Goal: Task Accomplishment & Management: Use online tool/utility

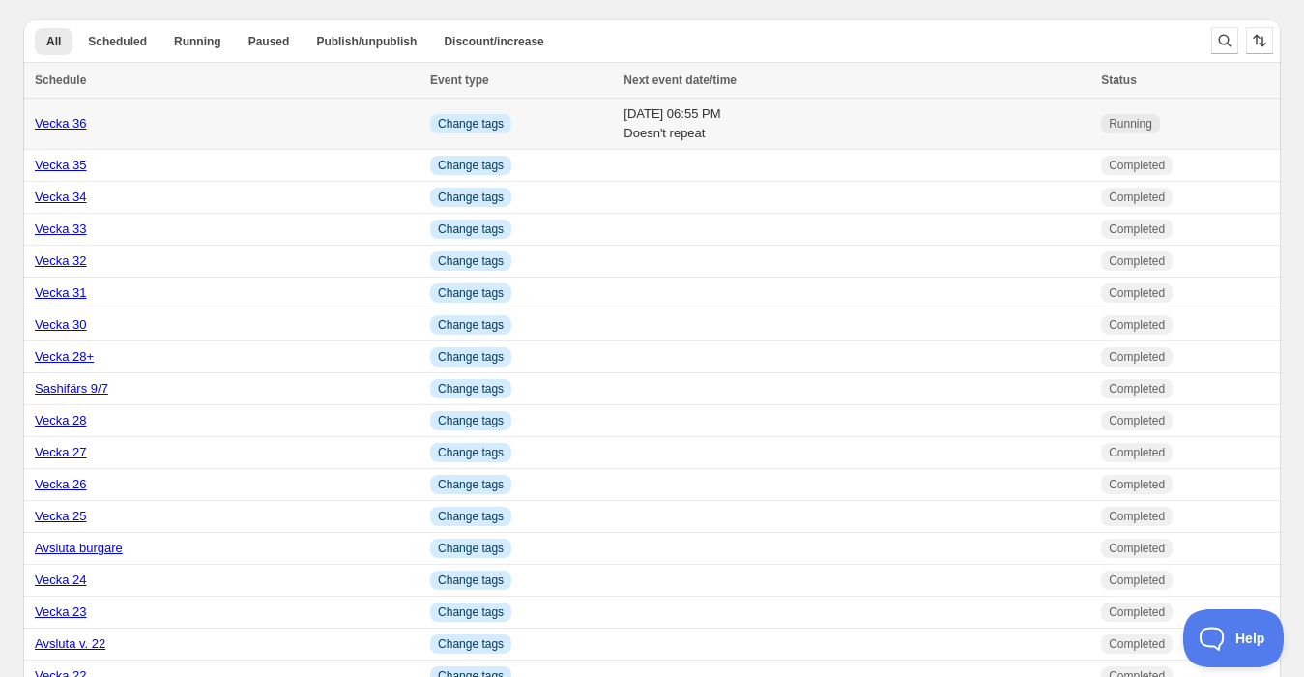
click at [72, 117] on link "Vecka 36" at bounding box center [61, 123] width 52 height 15
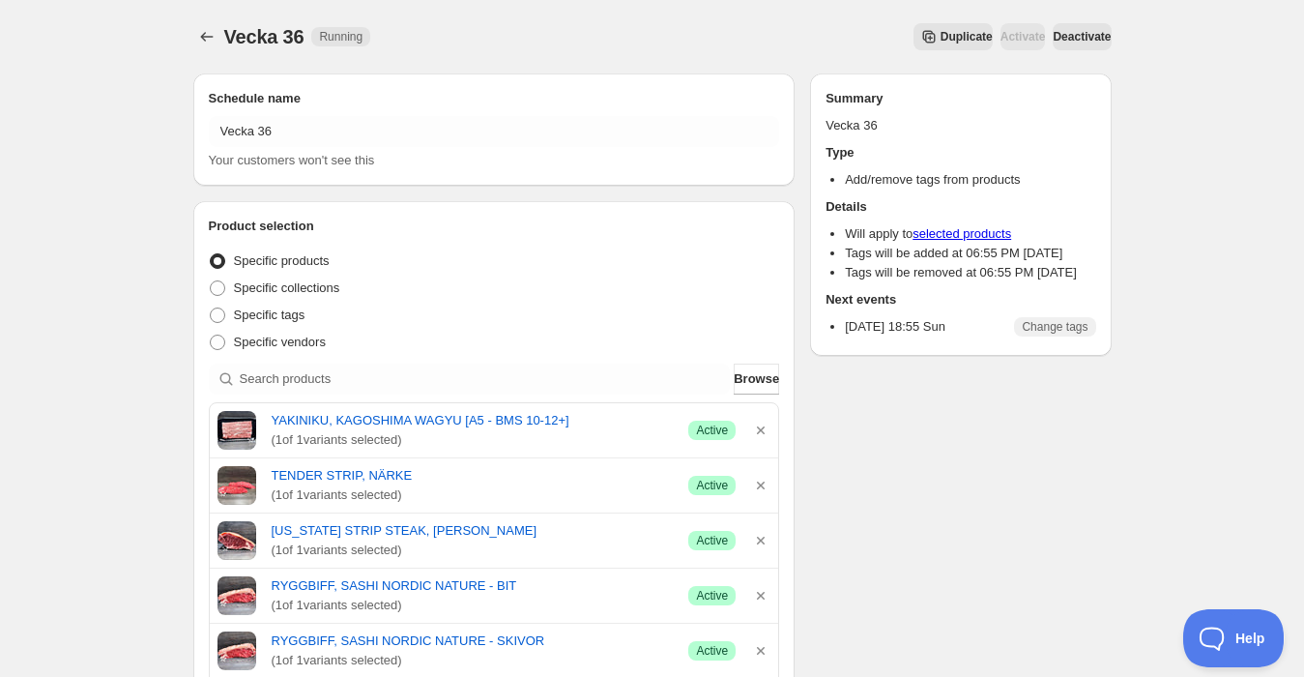
click at [914, 25] on button "Duplicate" at bounding box center [953, 36] width 79 height 27
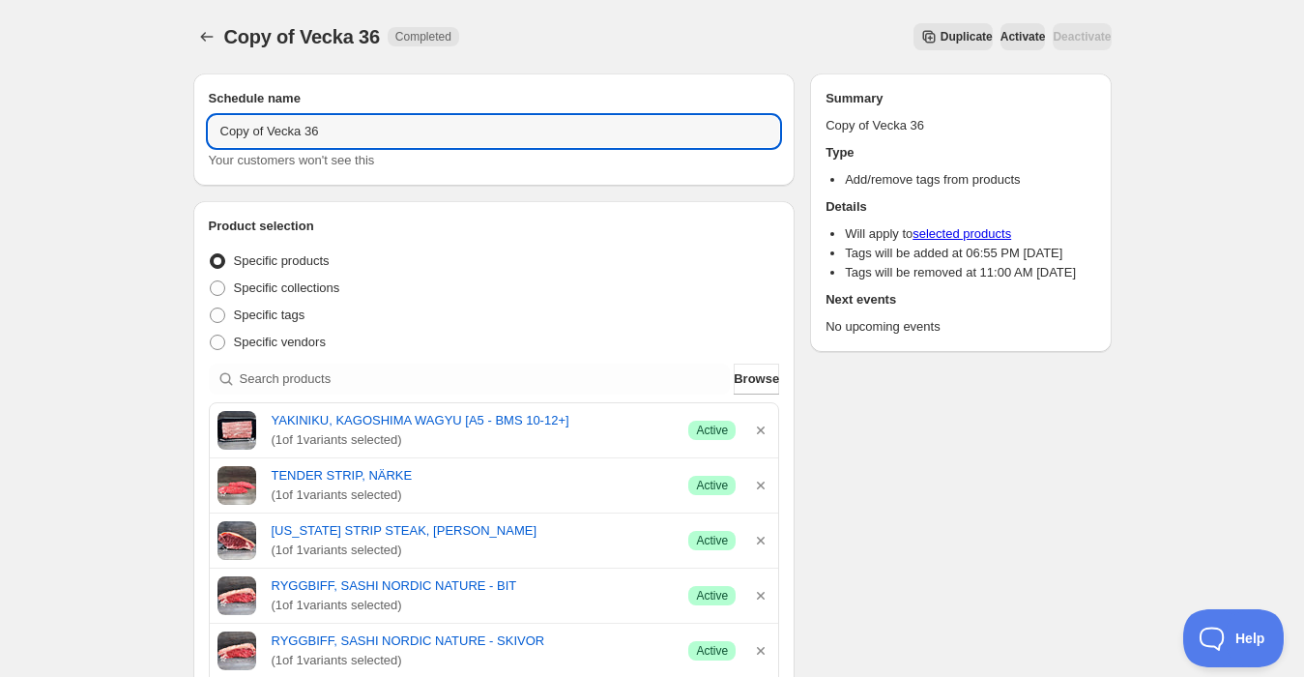
drag, startPoint x: 262, startPoint y: 133, endPoint x: 144, endPoint y: 130, distance: 118.0
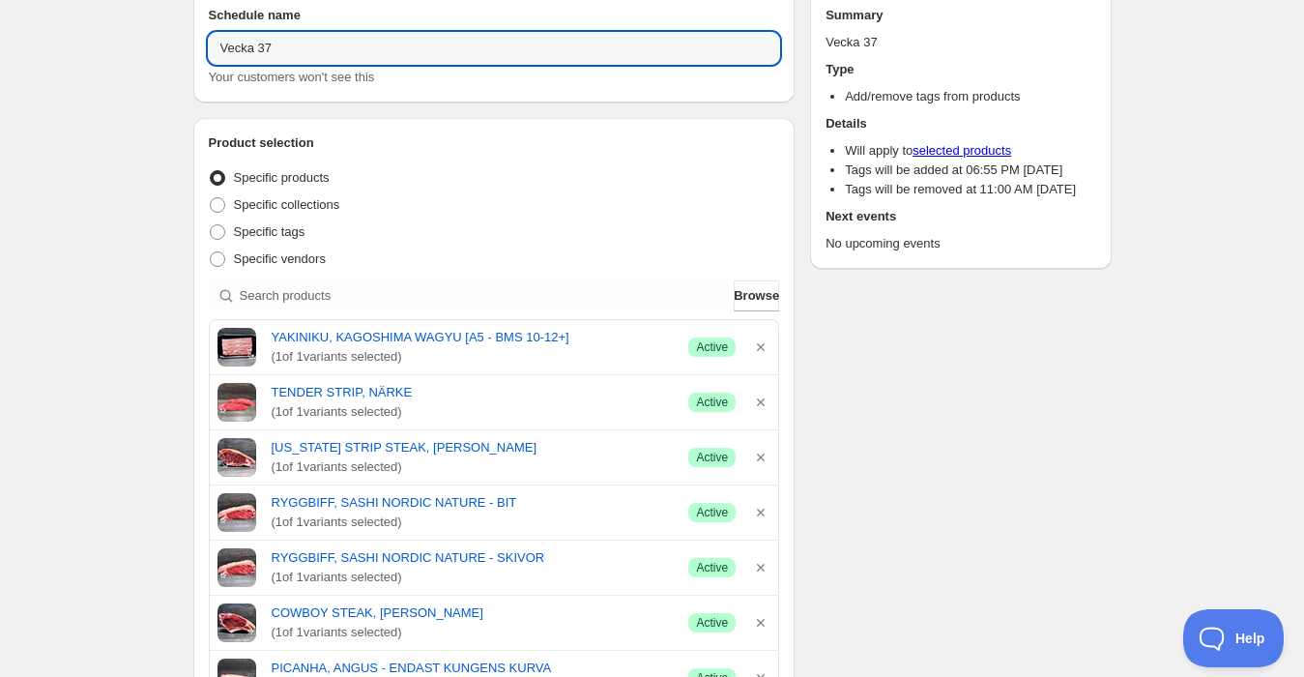
scroll to position [107, 0]
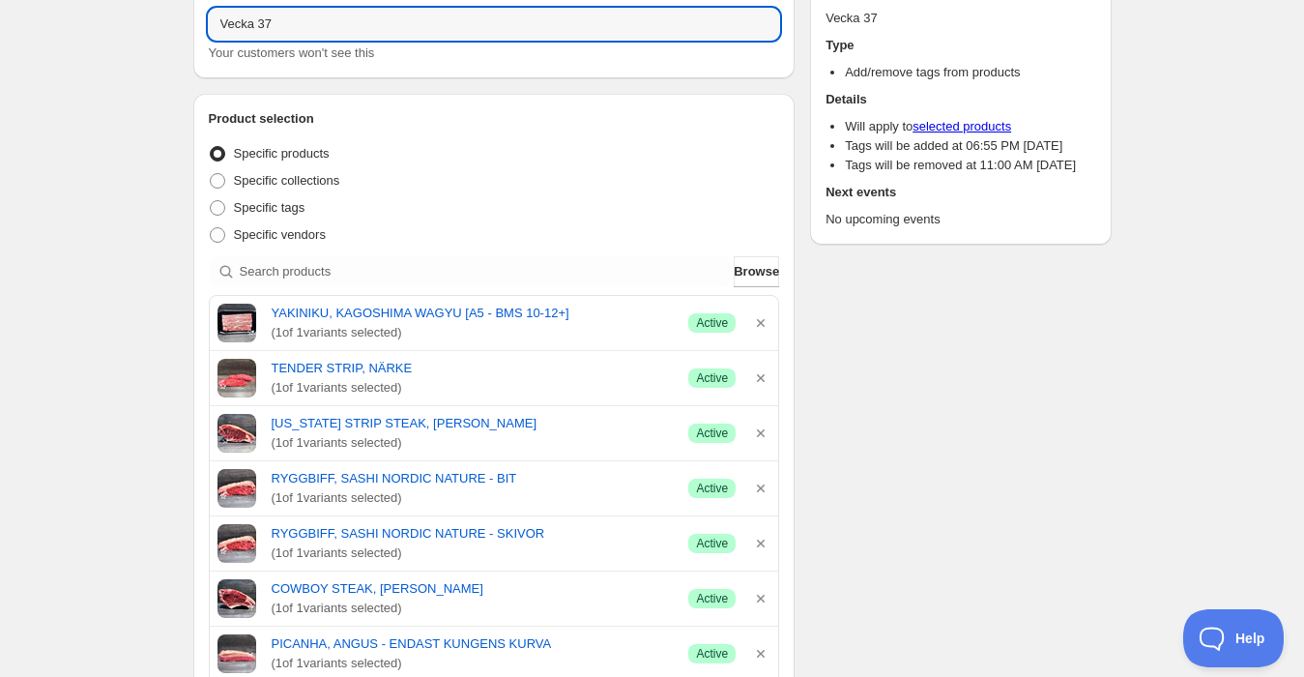
type input "Vecka 37"
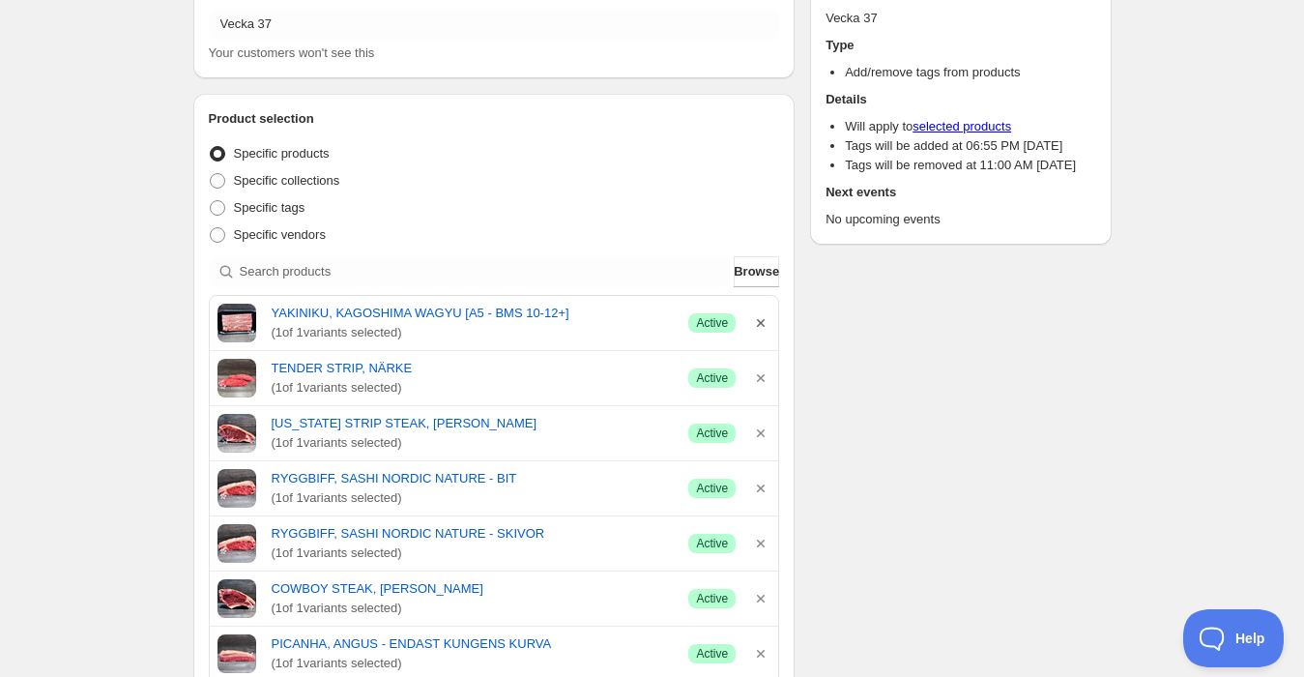
click at [765, 319] on icon "button" at bounding box center [760, 322] width 19 height 19
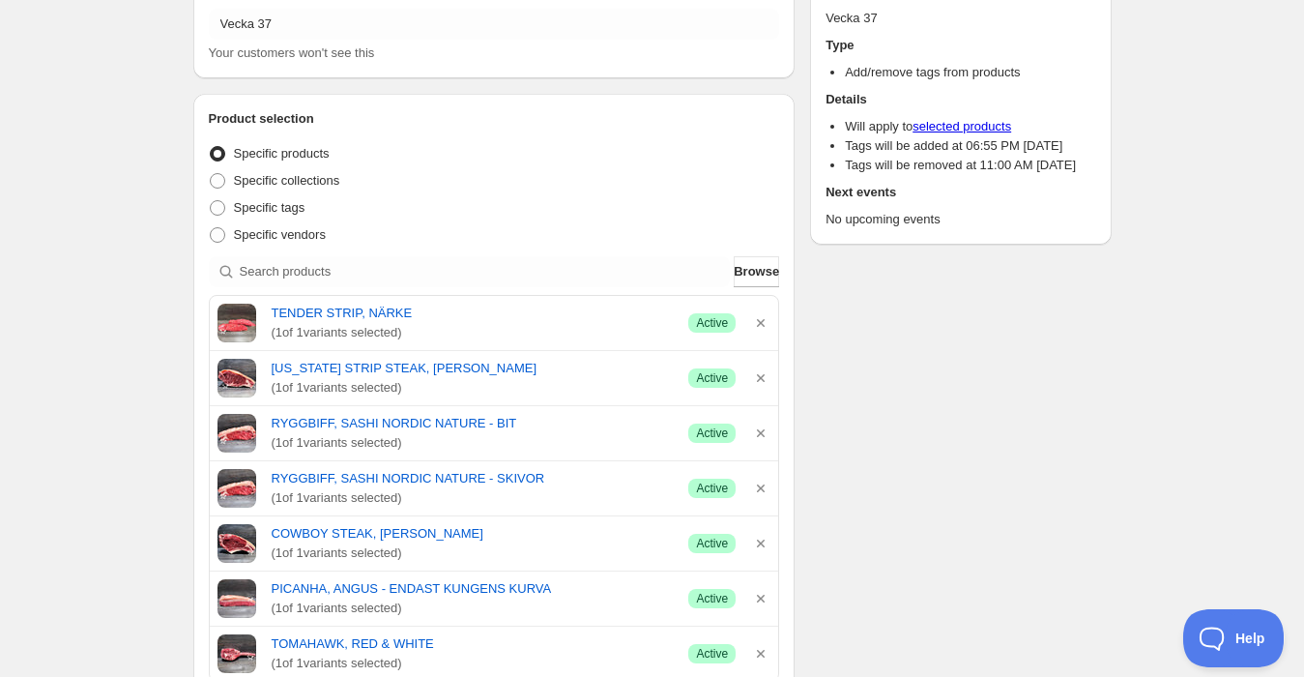
click at [765, 319] on icon "button" at bounding box center [760, 322] width 19 height 19
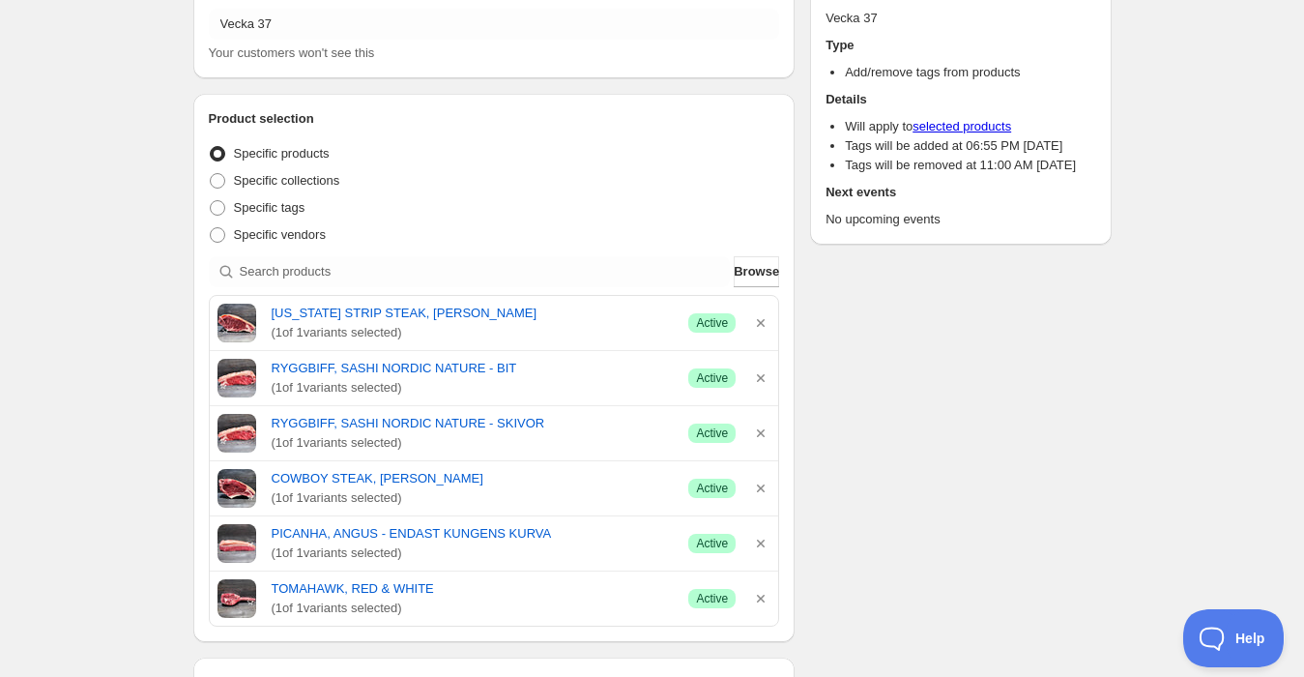
click at [765, 319] on icon "button" at bounding box center [760, 322] width 19 height 19
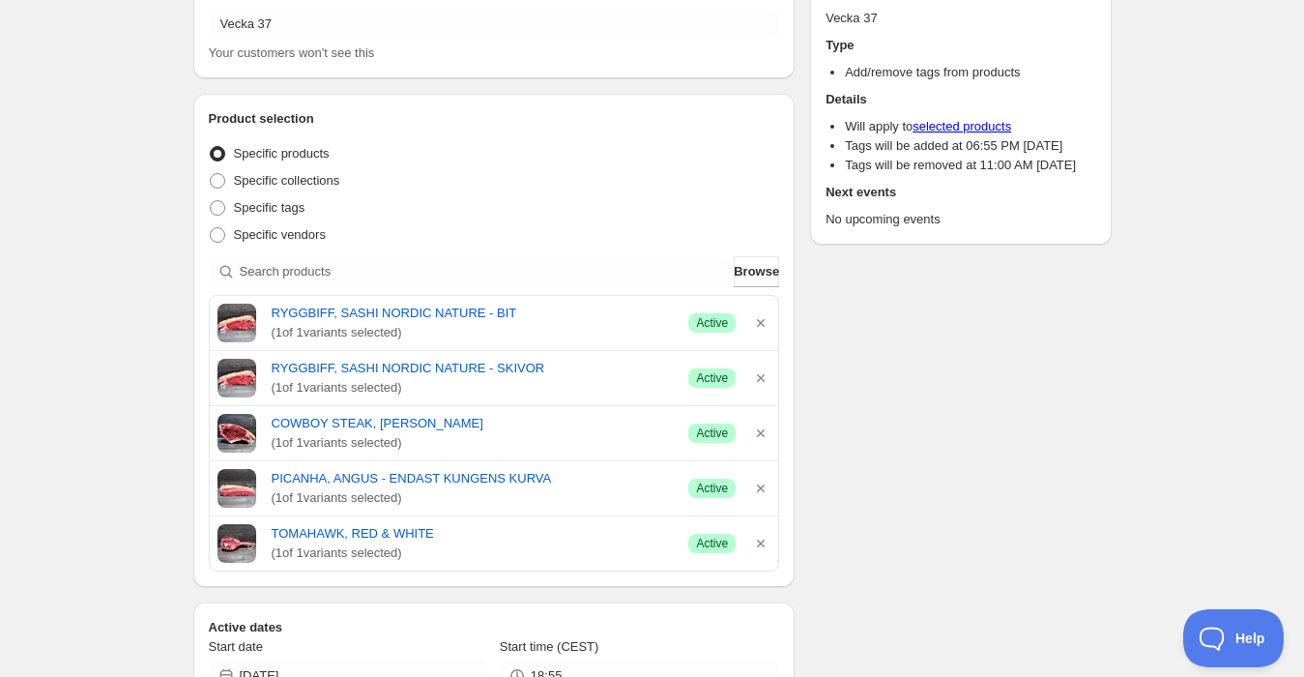
click at [765, 319] on icon "button" at bounding box center [760, 322] width 19 height 19
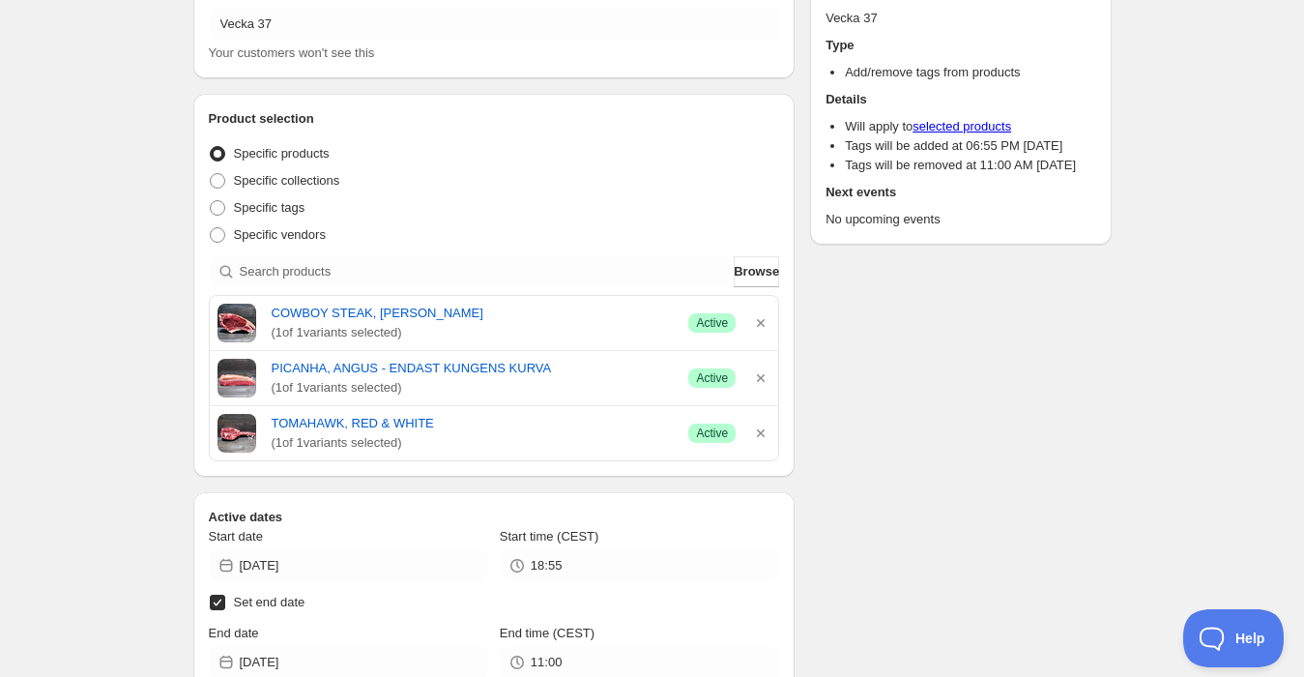
click at [765, 319] on icon "button" at bounding box center [760, 322] width 19 height 19
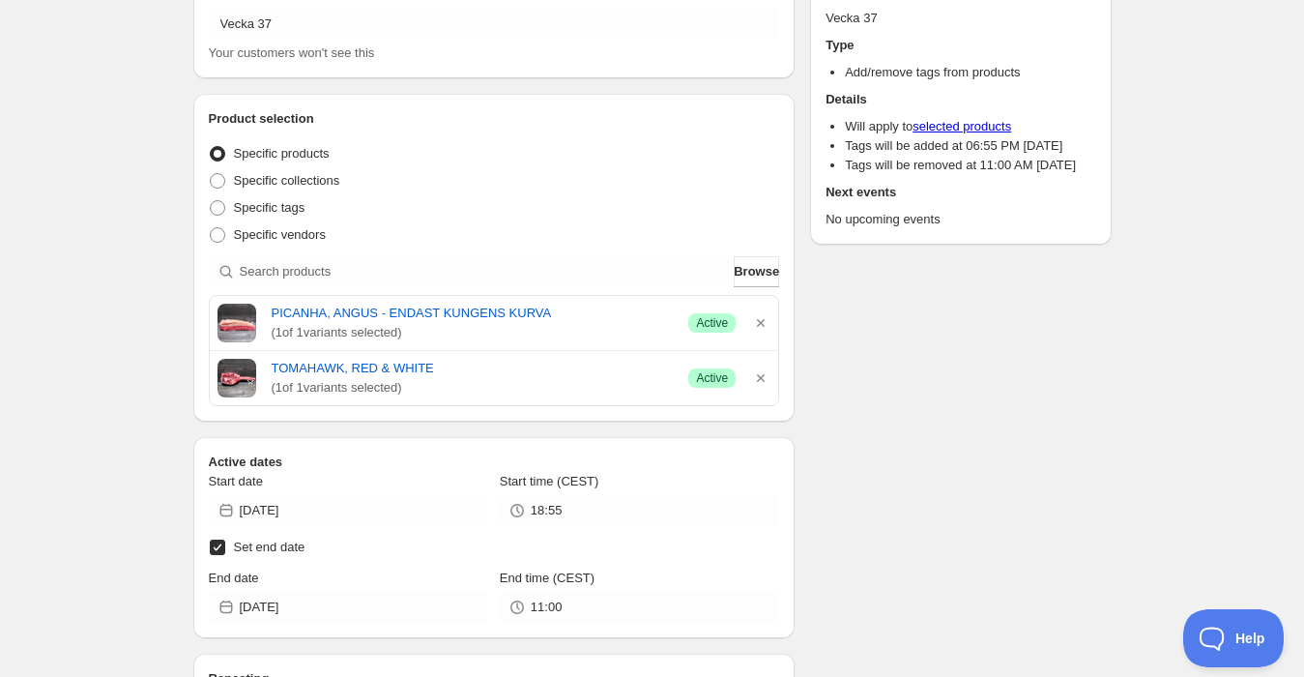
click at [765, 319] on icon "button" at bounding box center [760, 322] width 19 height 19
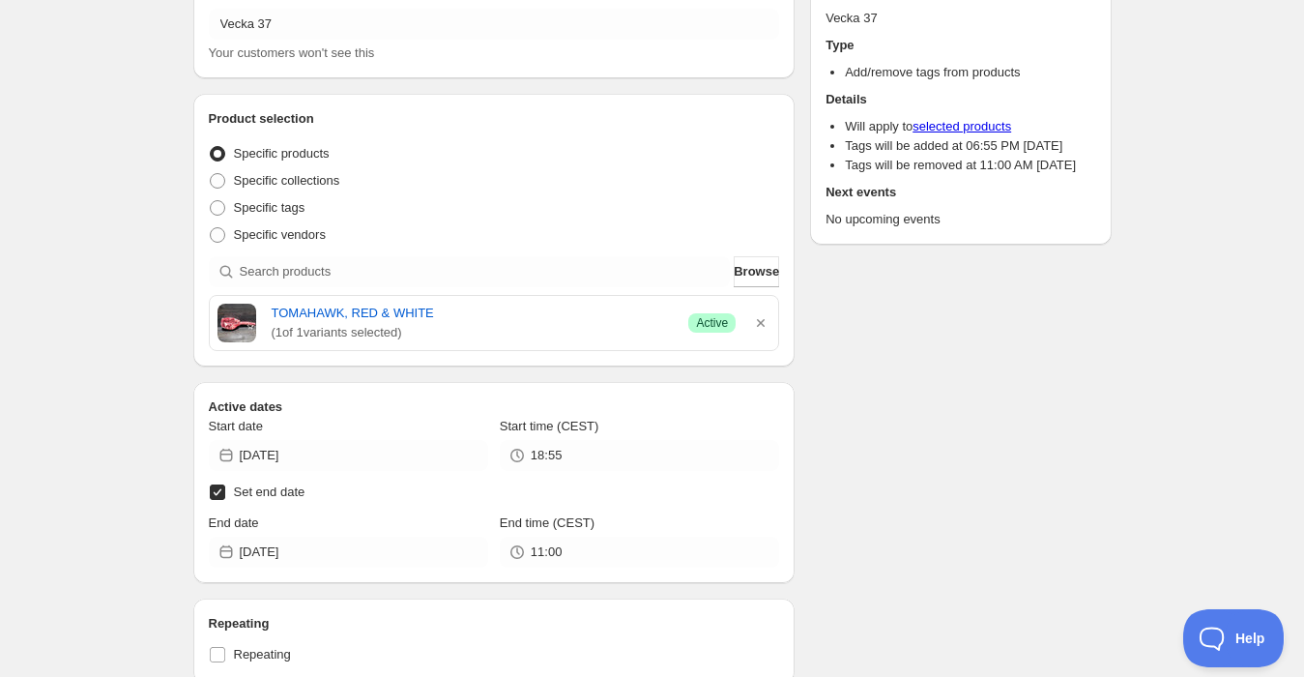
click at [765, 319] on icon "button" at bounding box center [760, 322] width 19 height 19
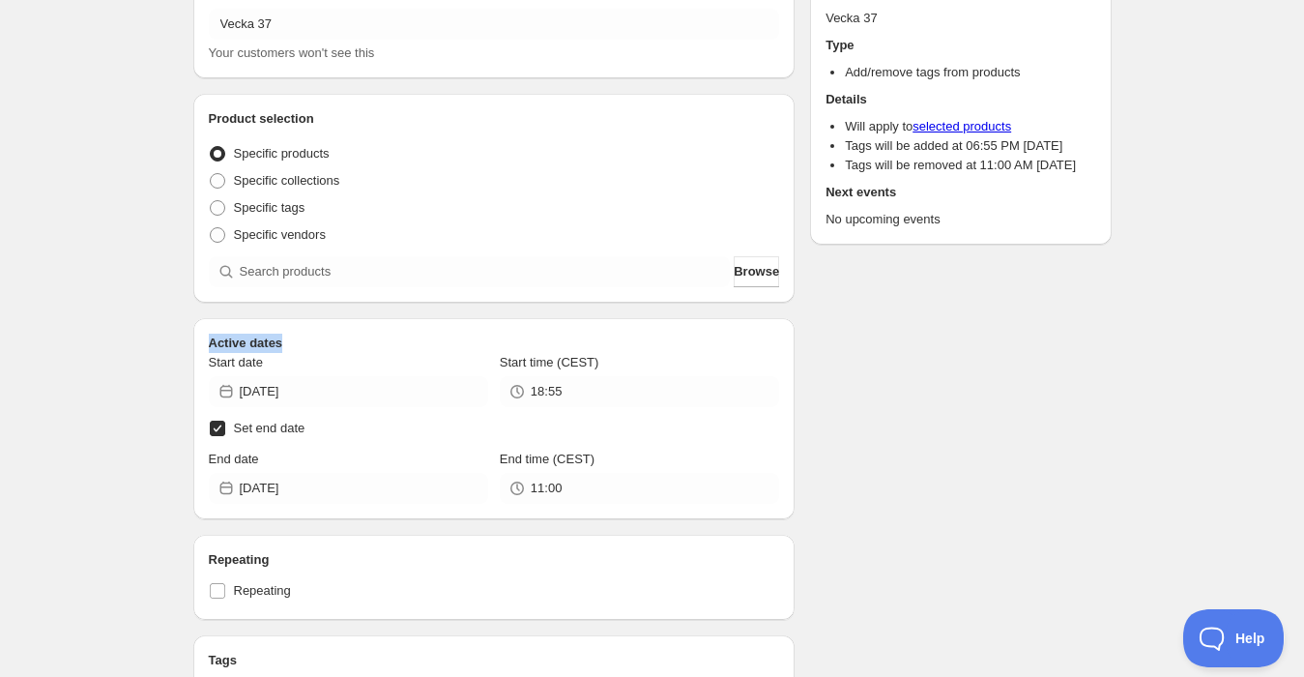
click at [765, 319] on div "Active dates Start date [DATE] Start time (CEST) 18:55 Set end date End date [D…" at bounding box center [494, 418] width 602 height 201
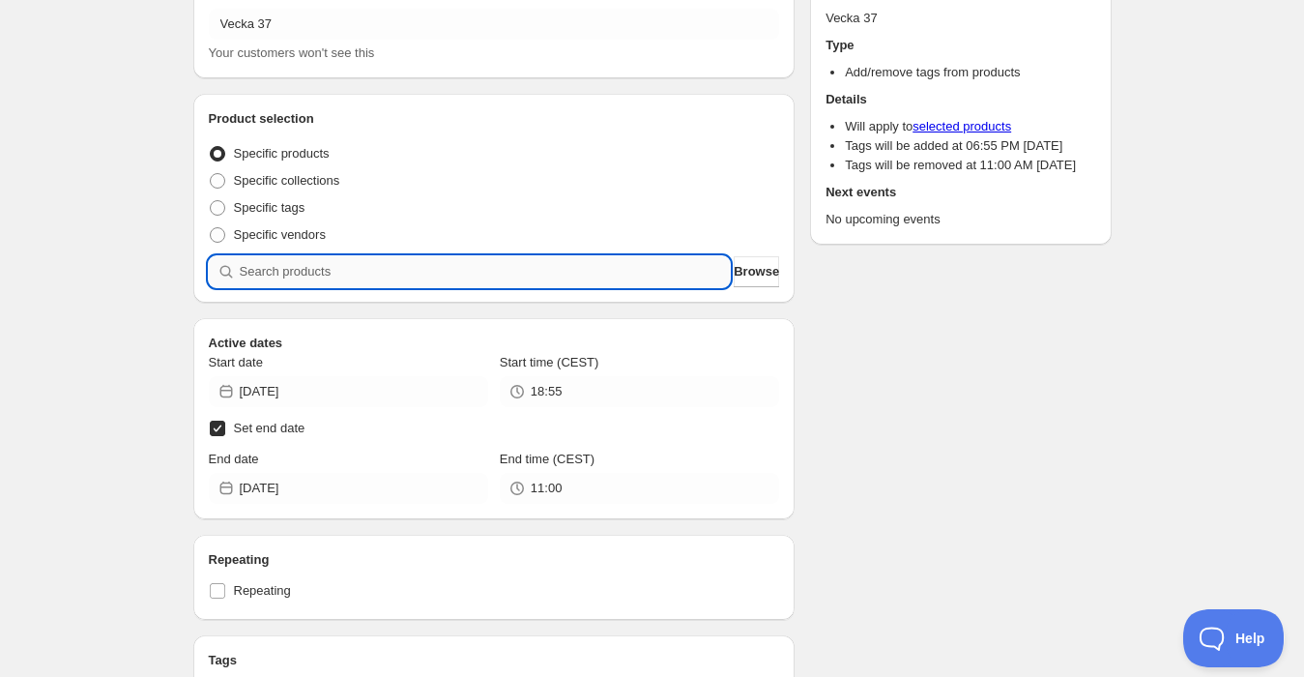
click at [529, 269] on input "search" at bounding box center [485, 271] width 491 height 31
click at [305, 276] on input "search" at bounding box center [485, 271] width 491 height 31
type input "m"
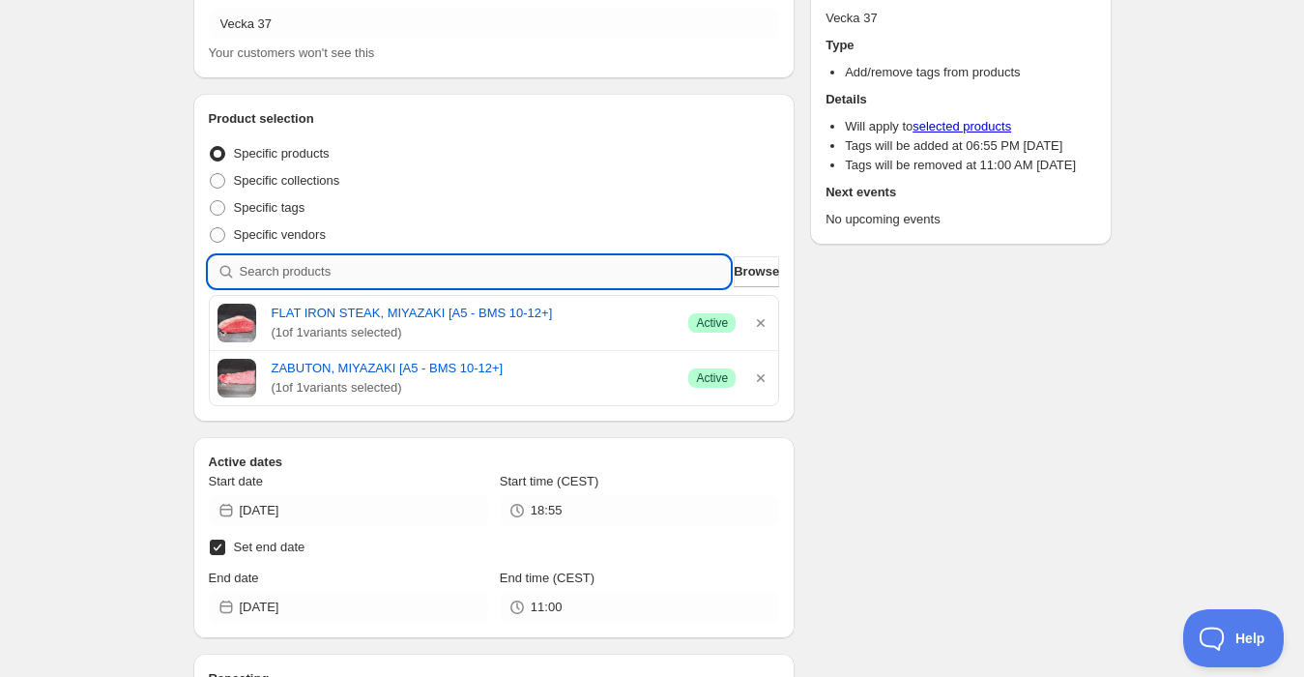
click at [364, 275] on input "search" at bounding box center [485, 271] width 491 height 31
type input "r"
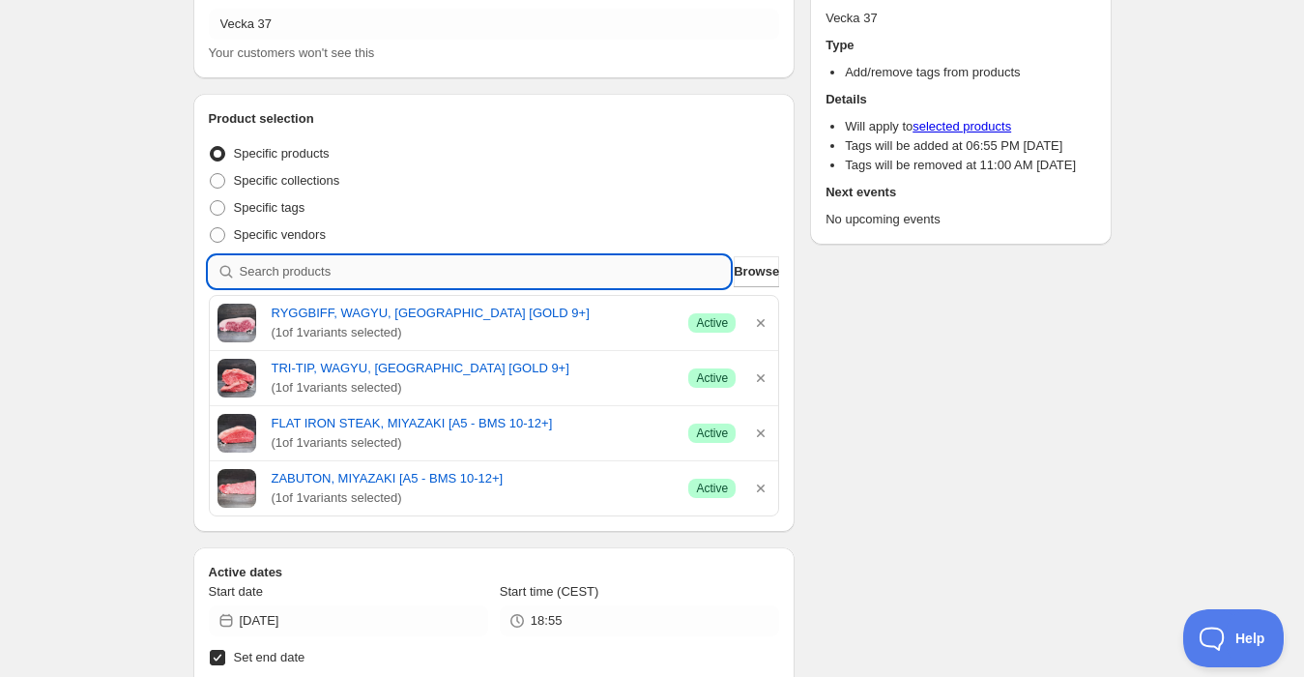
click at [331, 275] on input "search" at bounding box center [485, 271] width 491 height 31
type input "k"
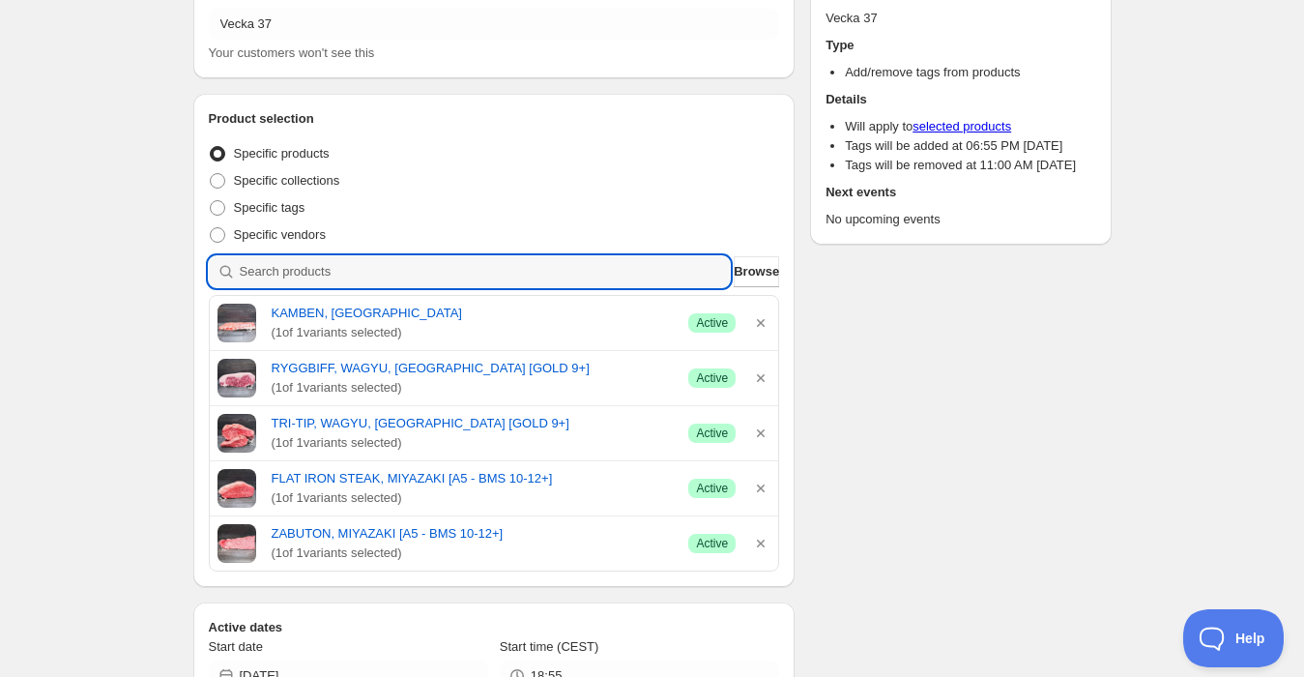
drag, startPoint x: 379, startPoint y: 270, endPoint x: 138, endPoint y: 287, distance: 241.4
click at [138, 287] on div "Vecka 37. This page is ready Vecka 37 Completed Duplicate Activate Deactivate M…" at bounding box center [652, 638] width 1304 height 1491
type input "g"
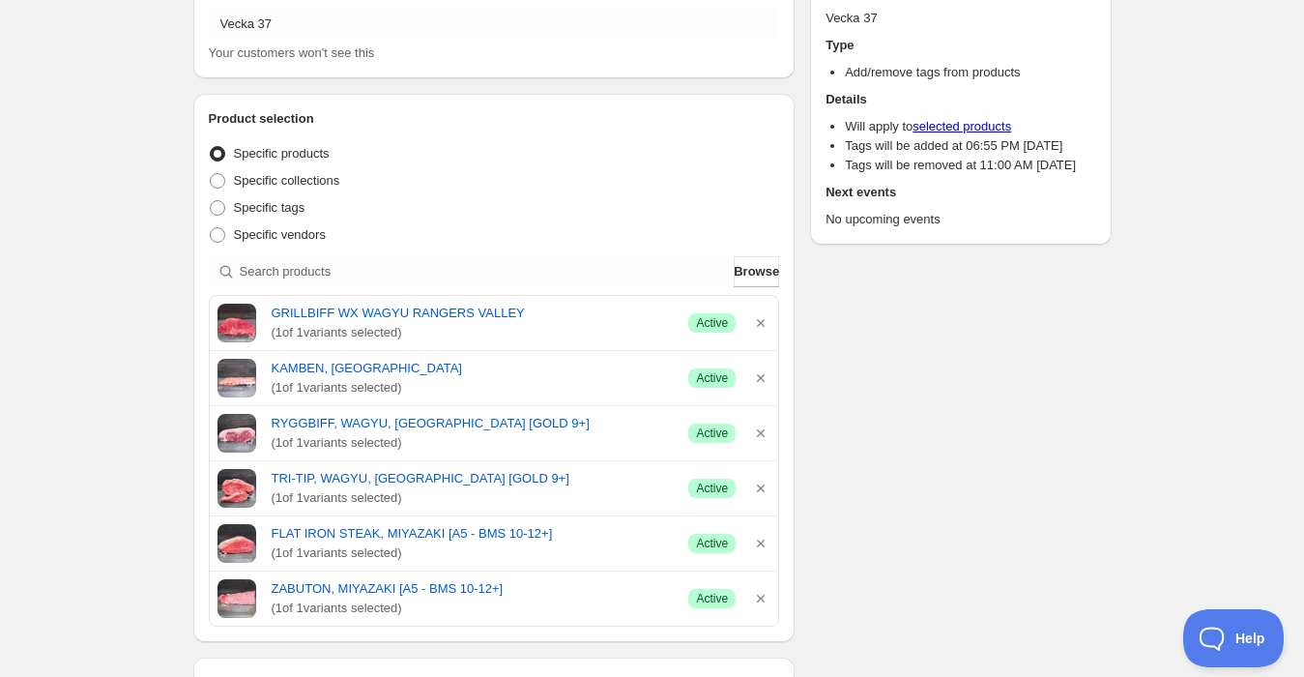
click at [155, 250] on div "Vecka 37. This page is ready Vecka 37 Completed Duplicate Activate Deactivate M…" at bounding box center [652, 666] width 1304 height 1546
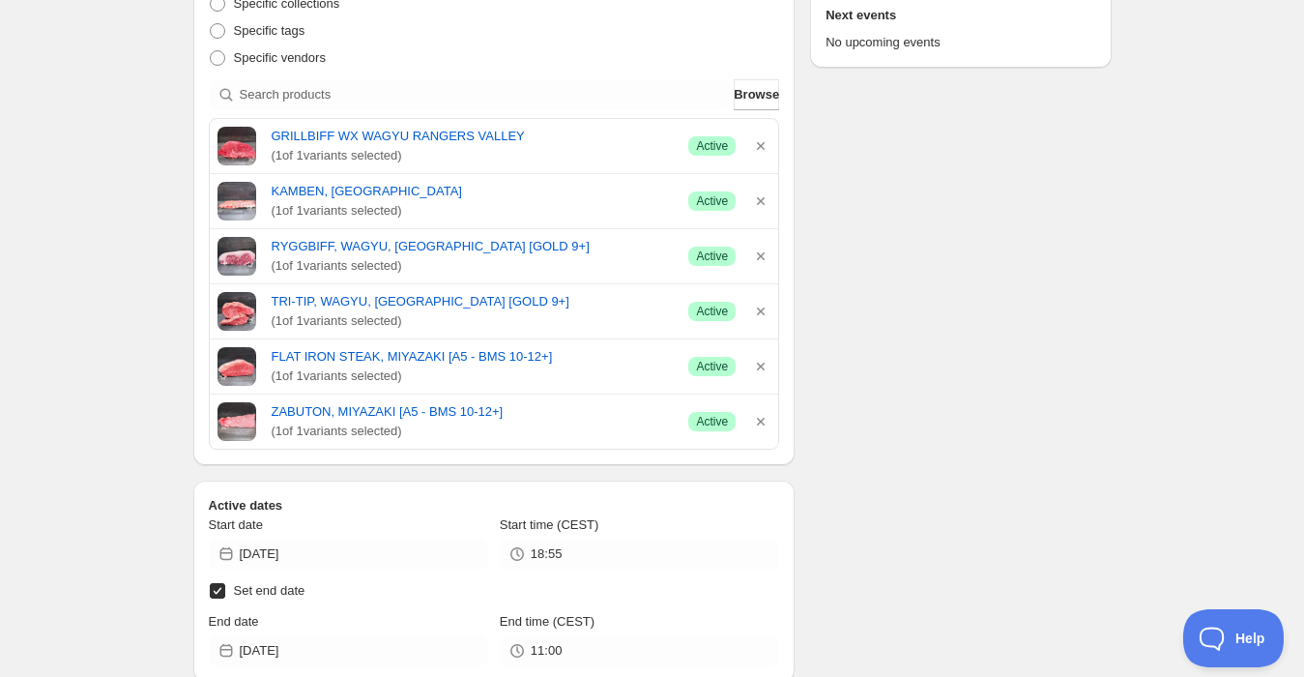
scroll to position [644, 0]
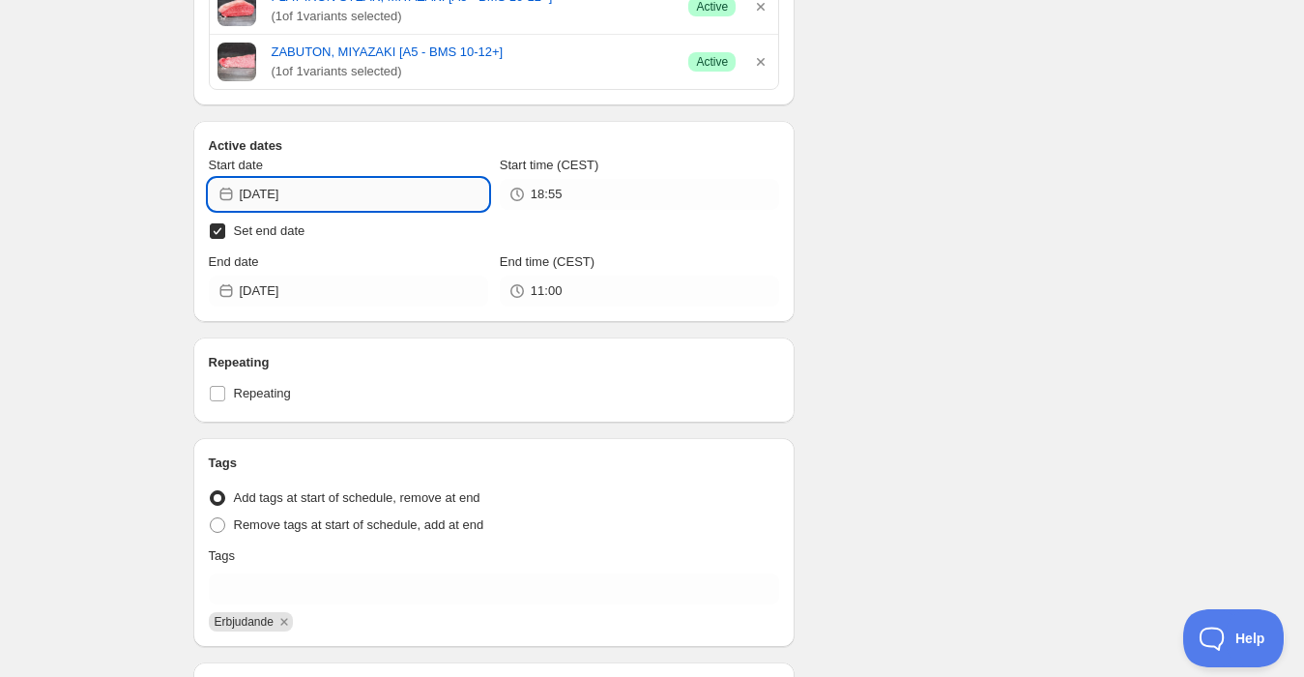
click at [322, 191] on input "[DATE]" at bounding box center [364, 194] width 248 height 31
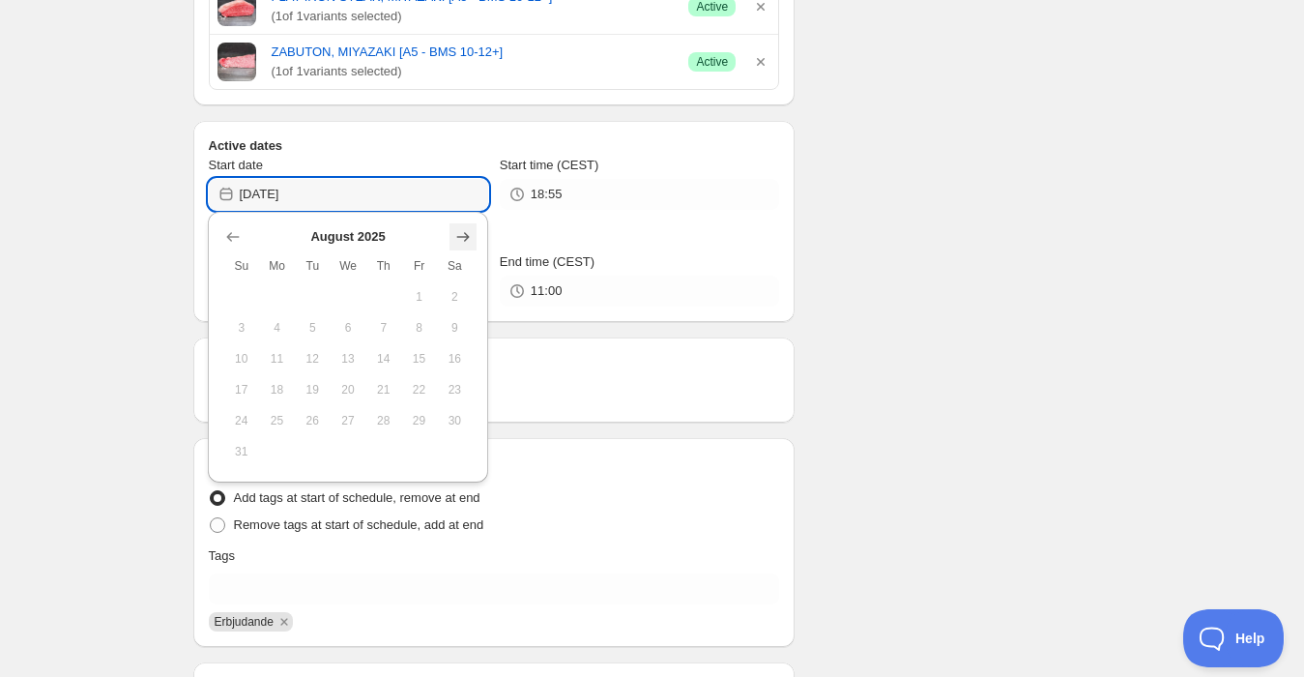
click at [462, 231] on icon "Show next month, September 2025" at bounding box center [462, 236] width 19 height 19
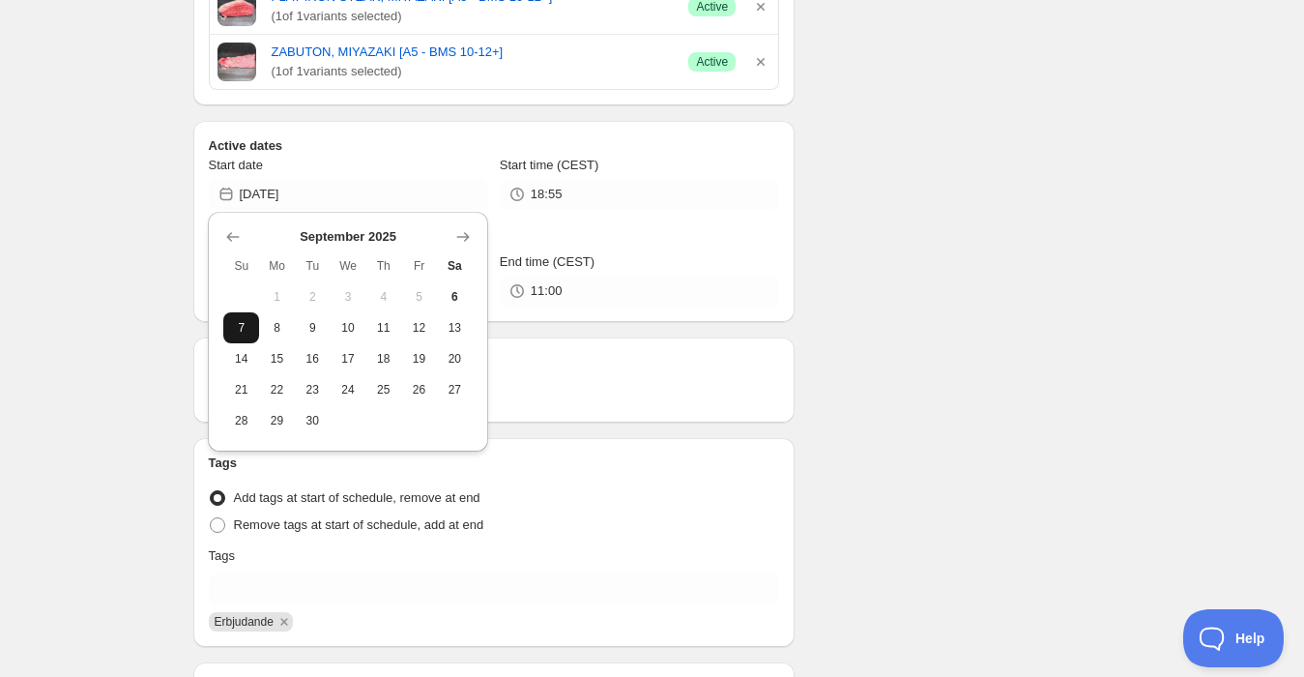
click at [242, 333] on span "7" at bounding box center [241, 327] width 20 height 15
type input "[DATE]"
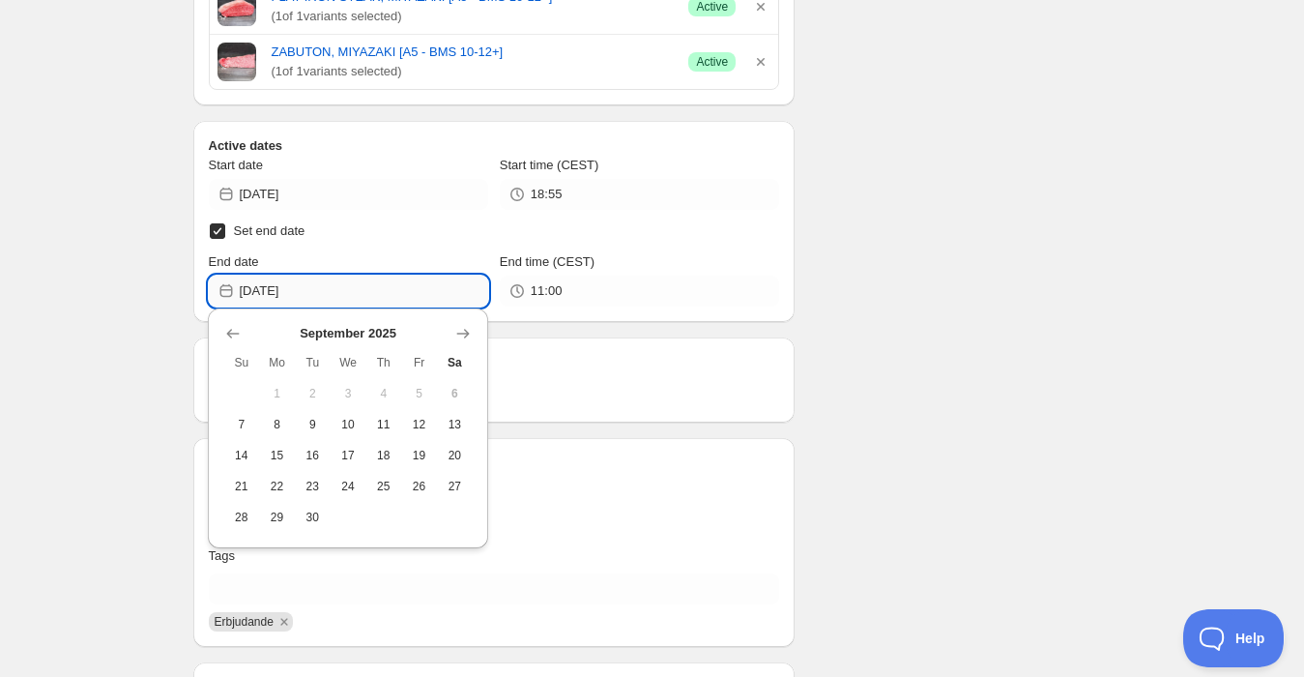
click at [301, 296] on input "[DATE]" at bounding box center [364, 291] width 248 height 31
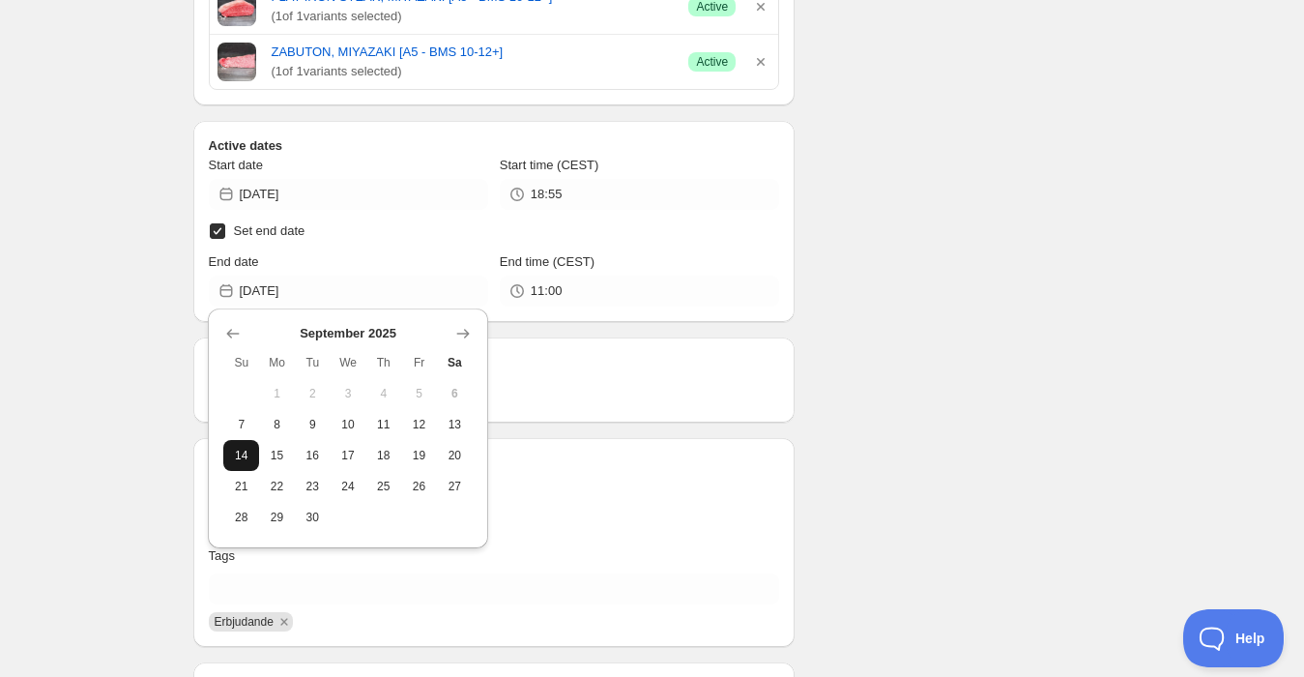
click at [234, 456] on span "14" at bounding box center [241, 455] width 20 height 15
type input "[DATE]"
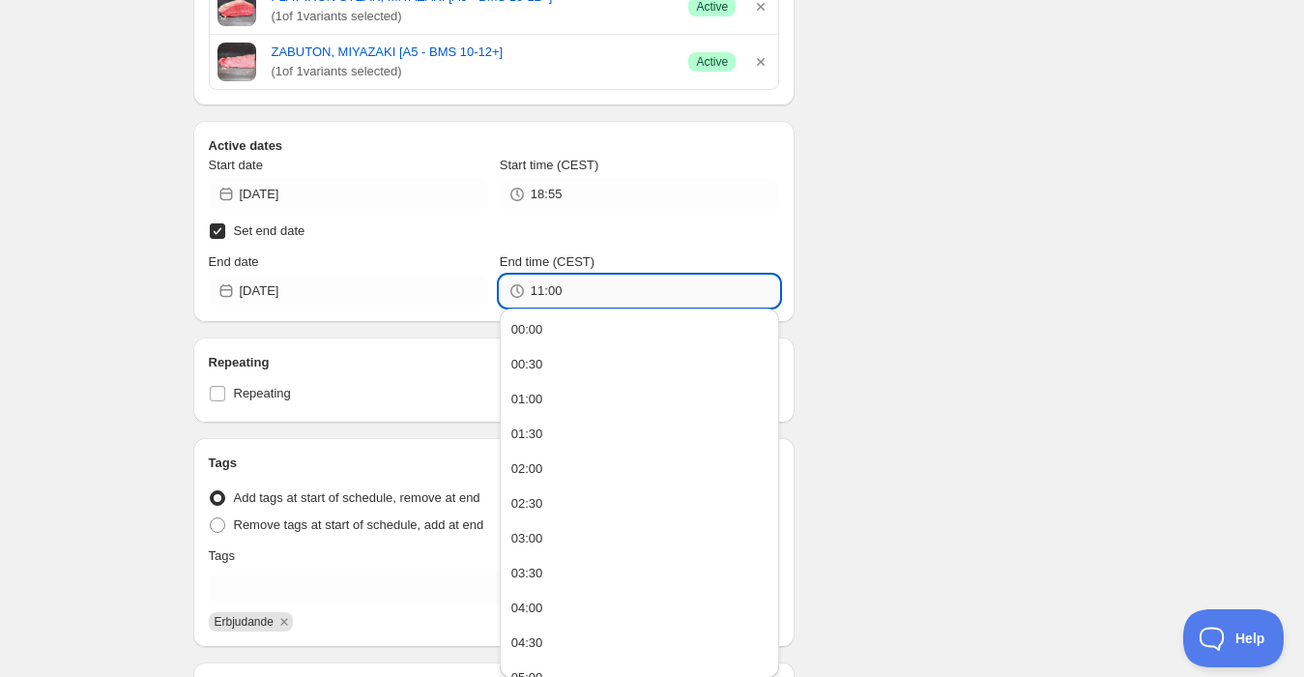
click at [536, 286] on input "11:00" at bounding box center [655, 291] width 248 height 31
click at [538, 285] on input "11:00" at bounding box center [655, 291] width 248 height 31
click at [539, 285] on input "11:00" at bounding box center [655, 291] width 248 height 31
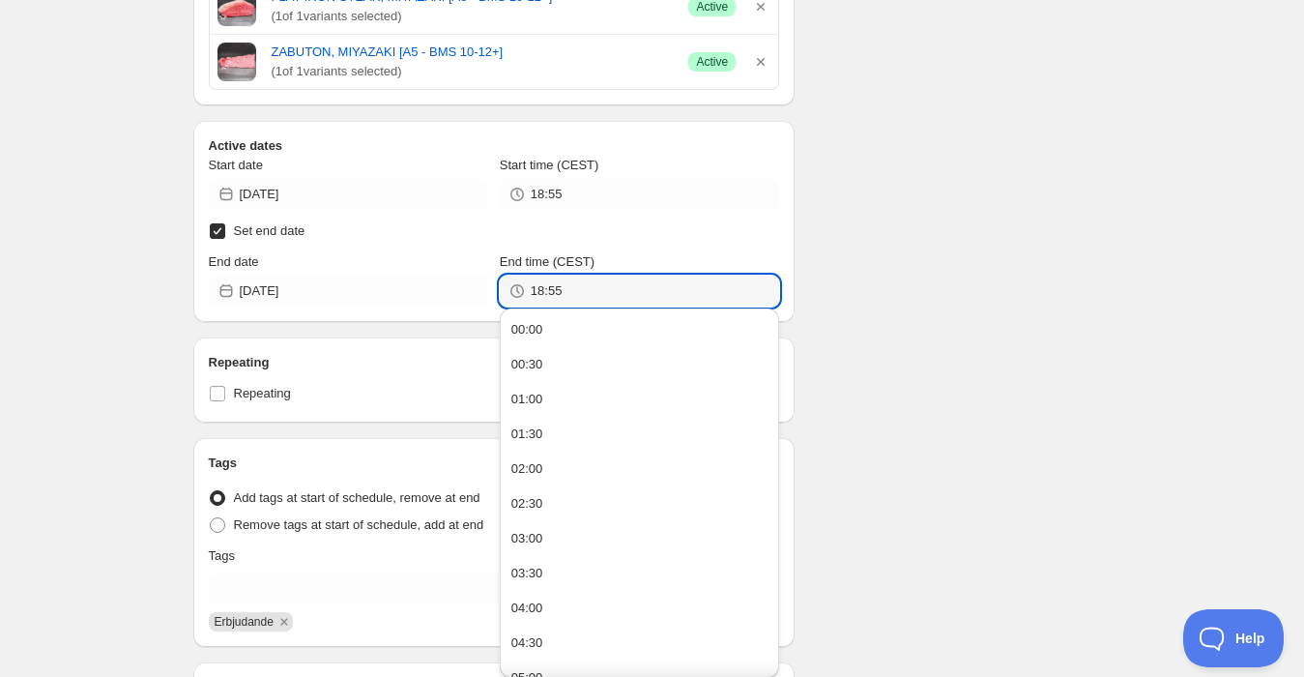
type input "18:55"
click at [87, 267] on div "Vecka 37. This page is ready Vecka 37 Completed Duplicate Activate Deactivate M…" at bounding box center [652, 129] width 1304 height 1546
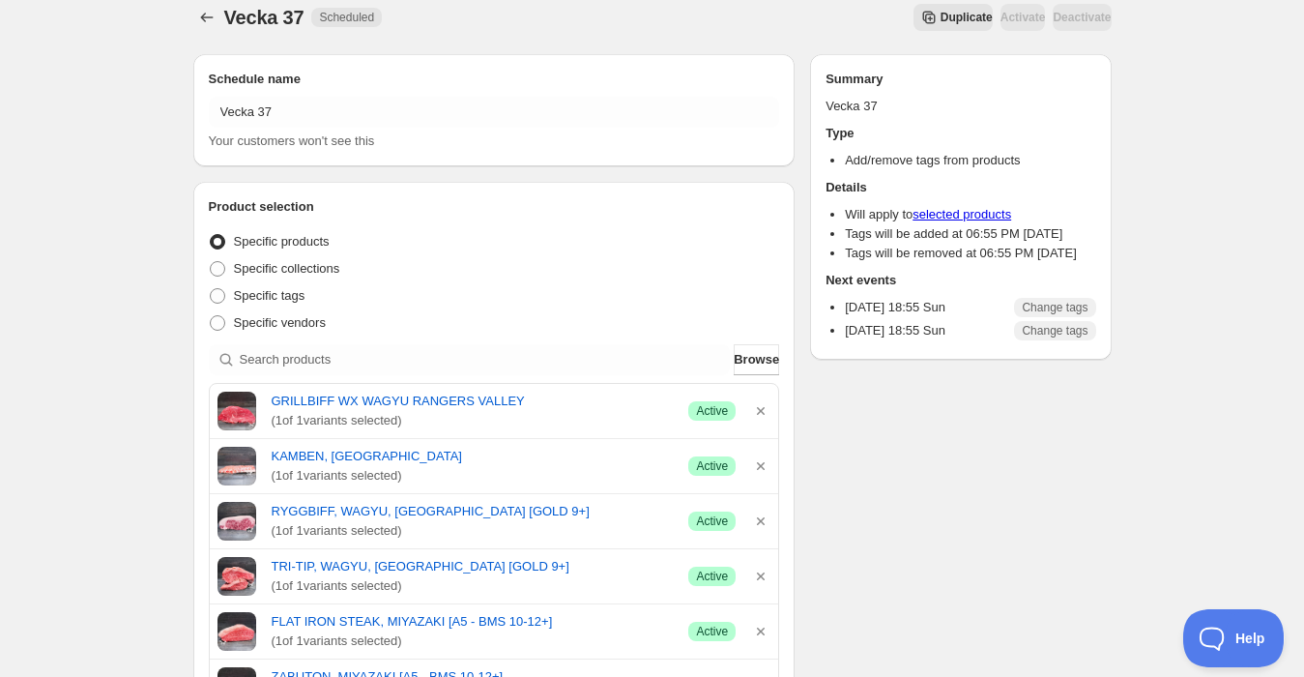
scroll to position [0, 0]
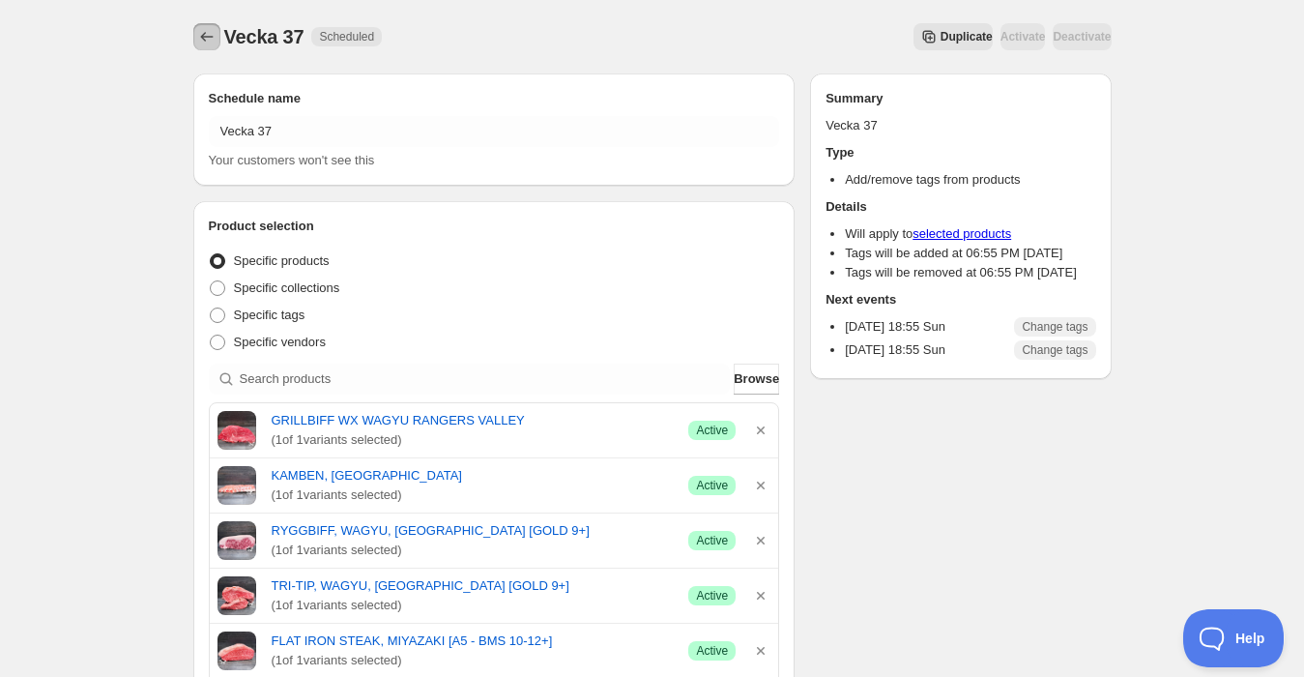
click at [205, 28] on icon "Schedules" at bounding box center [206, 36] width 19 height 19
